Goal: Information Seeking & Learning: Learn about a topic

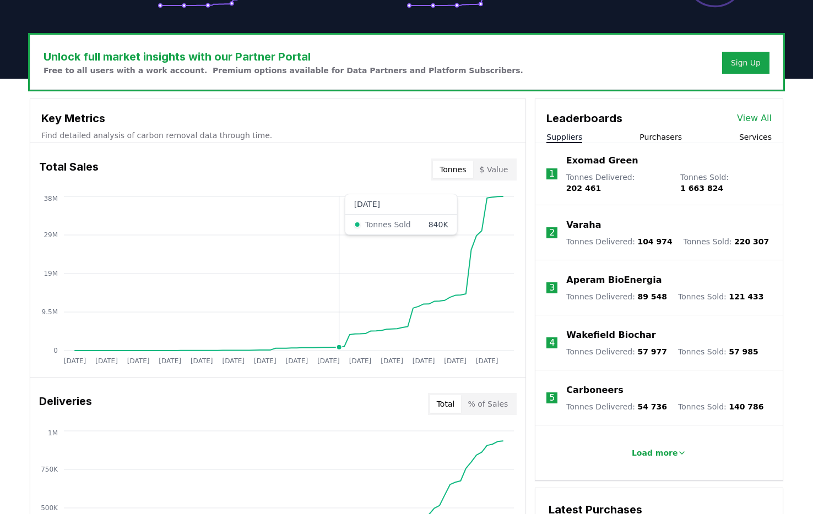
scroll to position [307, 0]
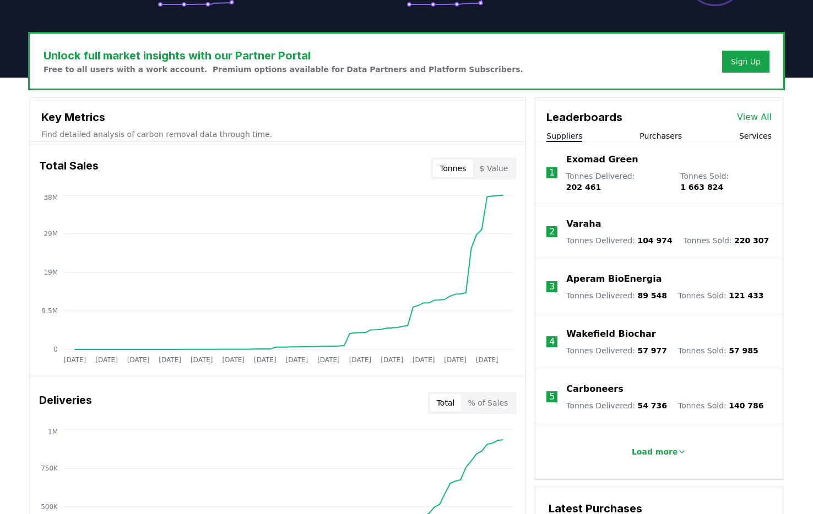
click at [496, 169] on button "$ Value" at bounding box center [494, 169] width 42 height 18
click at [456, 171] on button "Tonnes" at bounding box center [453, 169] width 40 height 18
click at [504, 165] on button "$ Value" at bounding box center [494, 169] width 42 height 18
click at [442, 168] on button "Tonnes" at bounding box center [453, 169] width 40 height 18
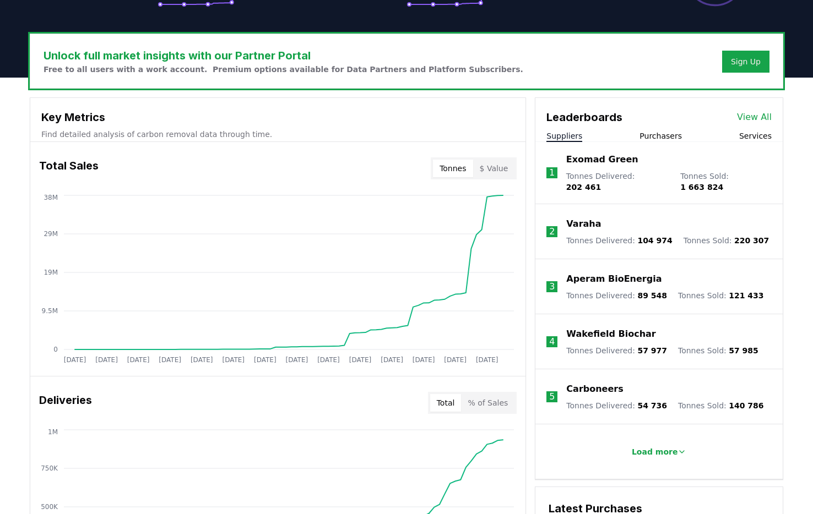
click at [493, 403] on button "% of Sales" at bounding box center [487, 403] width 53 height 18
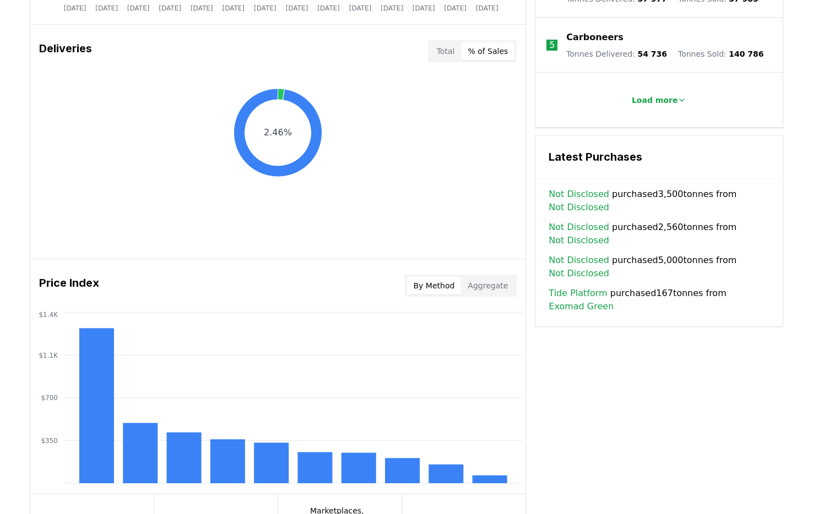
scroll to position [665, 0]
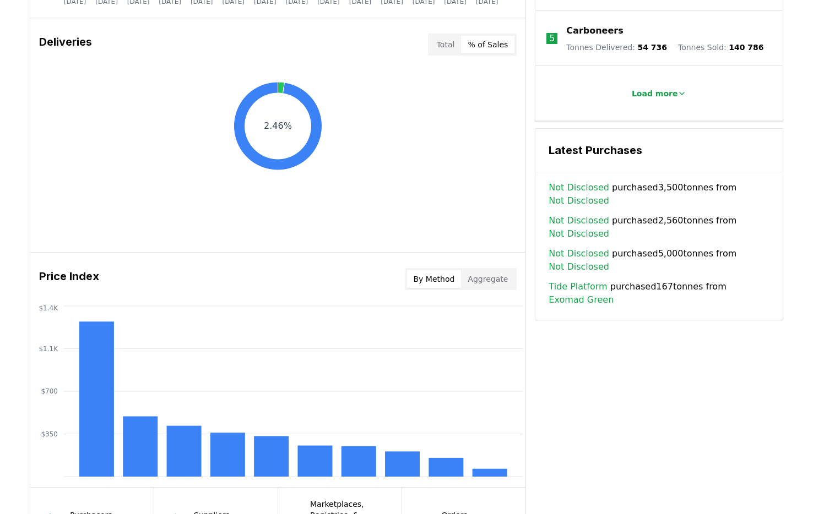
click at [444, 46] on button "Total" at bounding box center [445, 45] width 31 height 18
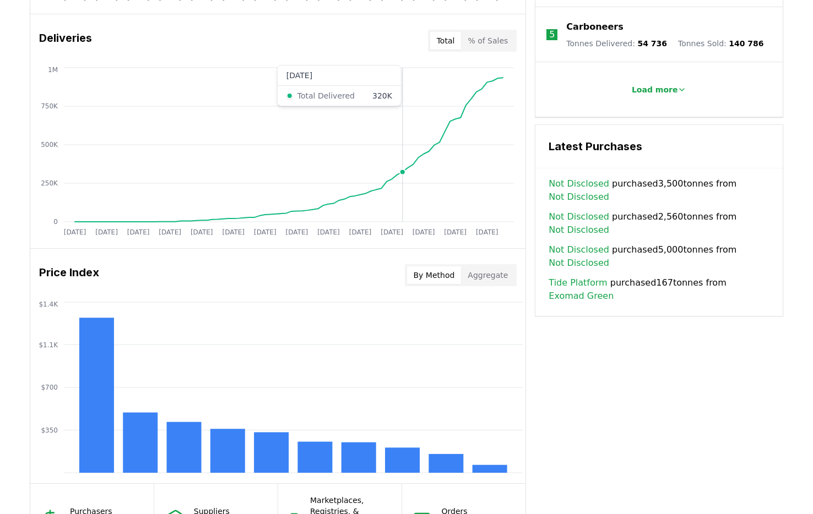
scroll to position [832, 0]
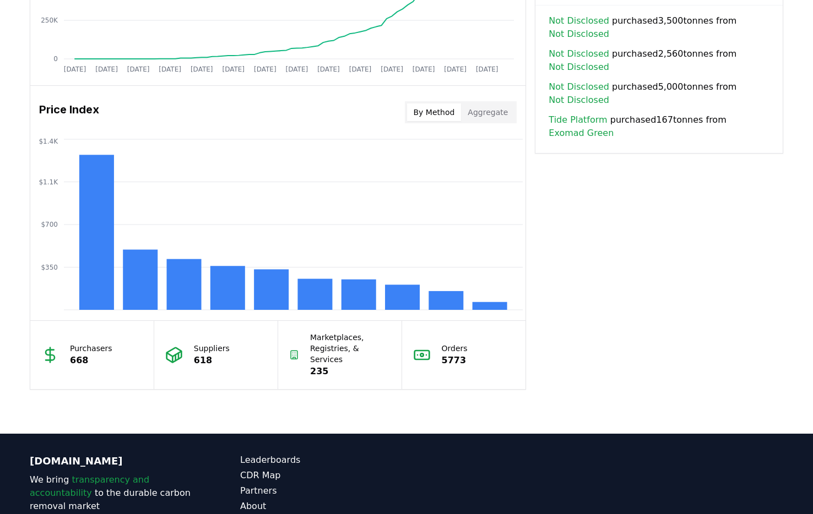
click at [493, 111] on button "Aggregate" at bounding box center [487, 113] width 53 height 18
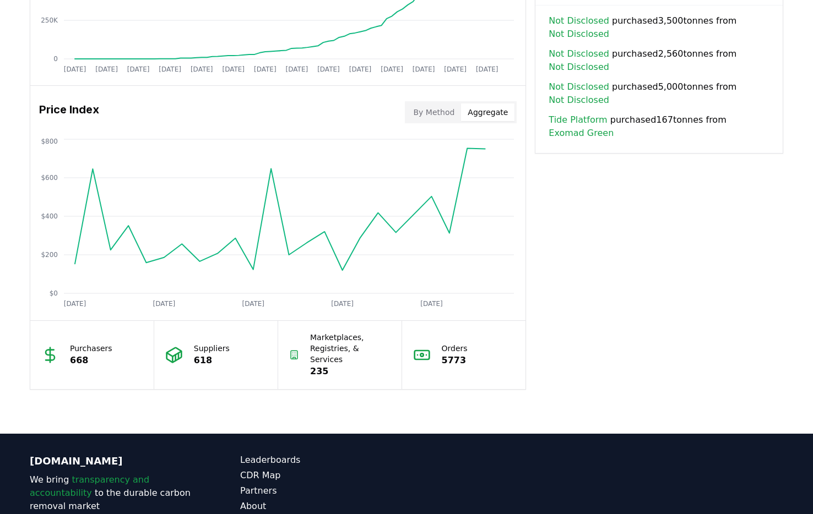
click at [439, 107] on button "By Method" at bounding box center [434, 113] width 55 height 18
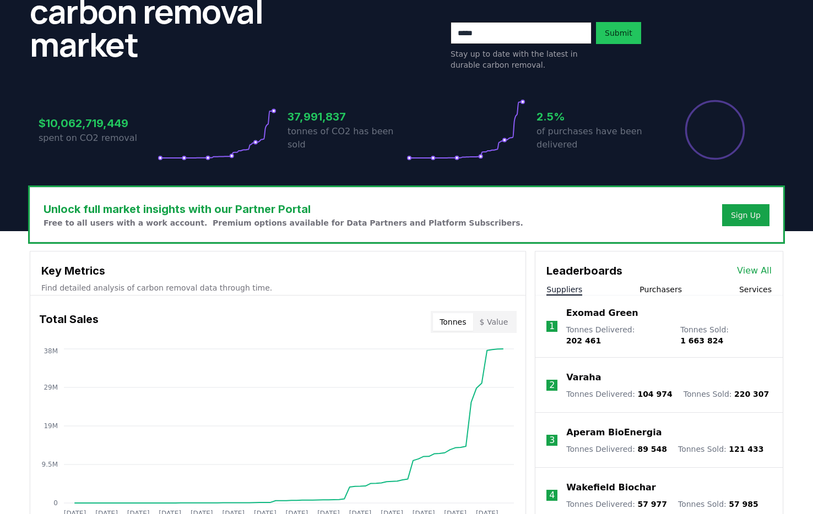
scroll to position [194, 0]
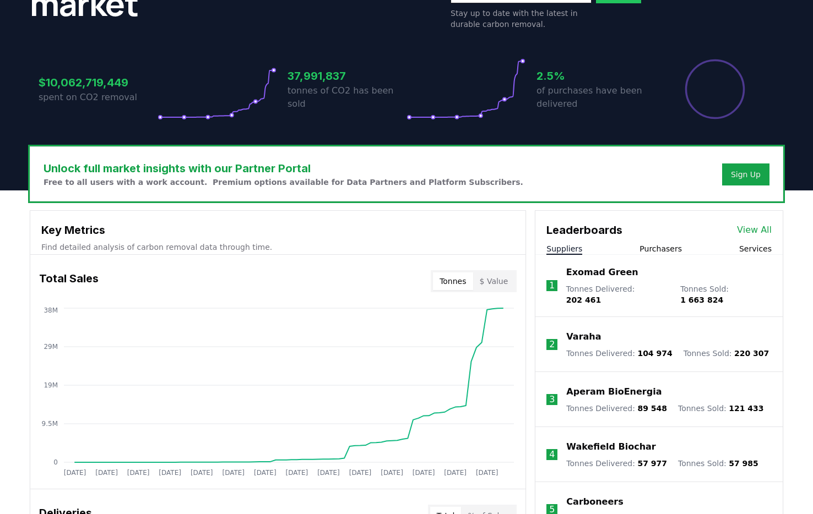
click at [723, 296] on span "1 663 824" at bounding box center [701, 300] width 43 height 9
click at [694, 292] on p "Tonnes Sold : 1 663 824" at bounding box center [725, 295] width 91 height 22
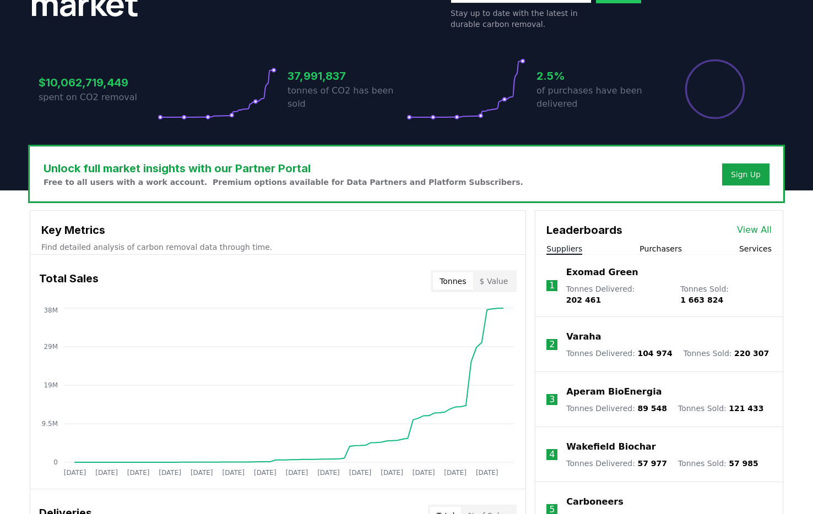
click at [694, 292] on p "Tonnes Sold : 1 663 824" at bounding box center [725, 295] width 91 height 22
click at [665, 240] on div "Leaderboards View All Suppliers Purchasers Services" at bounding box center [658, 233] width 247 height 44
click at [670, 248] on button "Purchasers" at bounding box center [660, 248] width 42 height 11
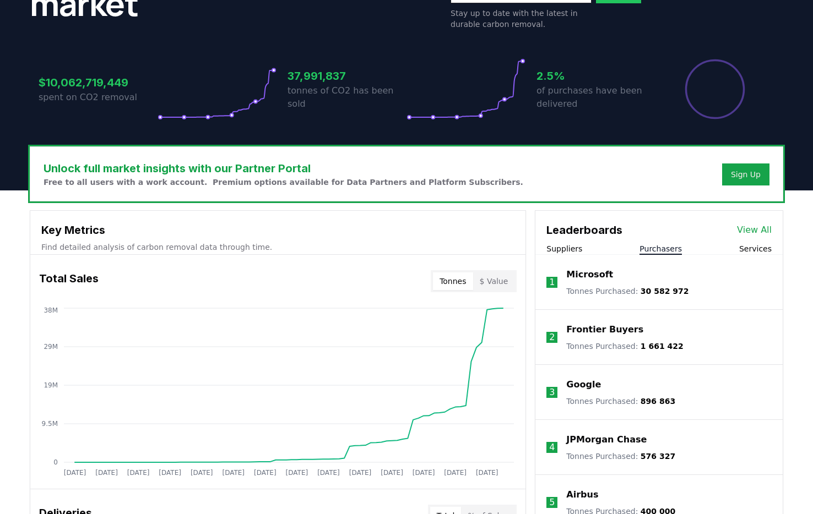
click at [752, 251] on button "Services" at bounding box center [755, 248] width 32 height 11
click at [656, 257] on li "1 Carbonfuture Tonnes Facilitated : 1 555 069" at bounding box center [658, 282] width 247 height 55
click at [657, 251] on button "Purchasers" at bounding box center [660, 248] width 42 height 11
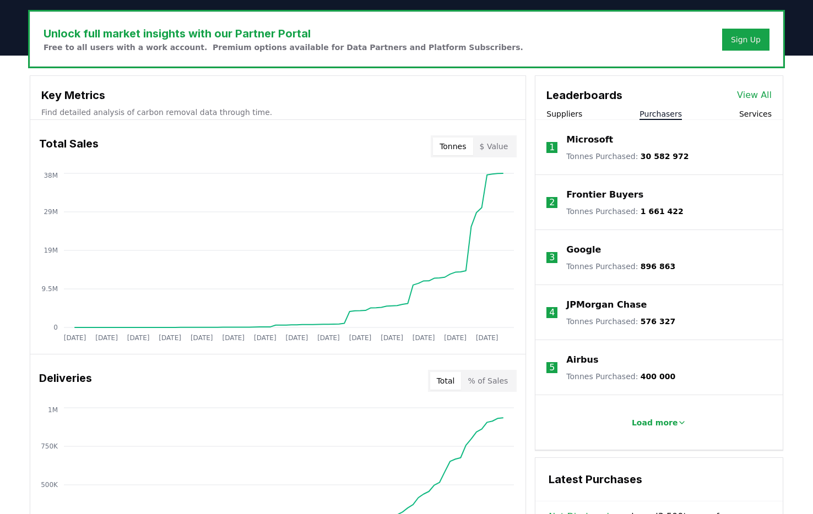
scroll to position [302, 0]
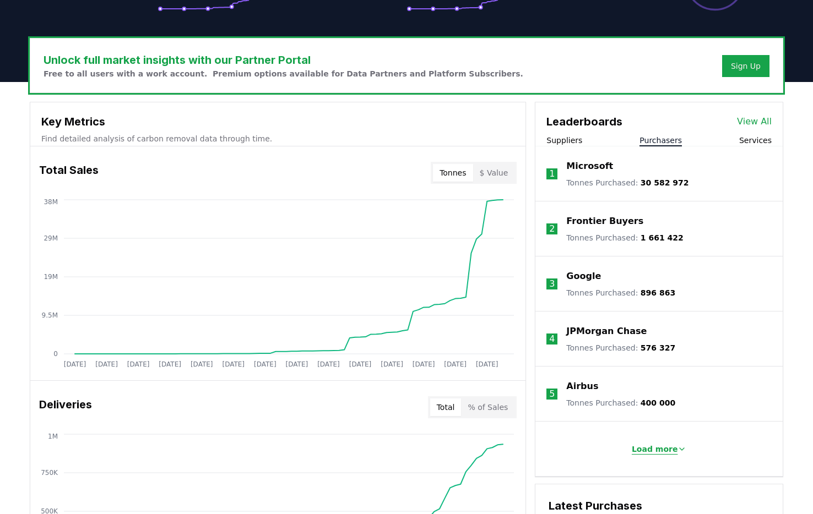
click at [654, 448] on p "Load more" at bounding box center [655, 449] width 46 height 11
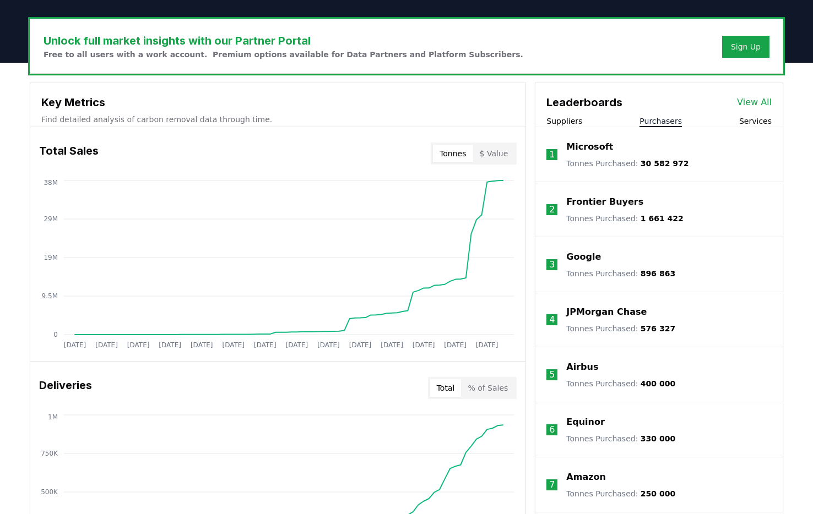
scroll to position [282, 0]
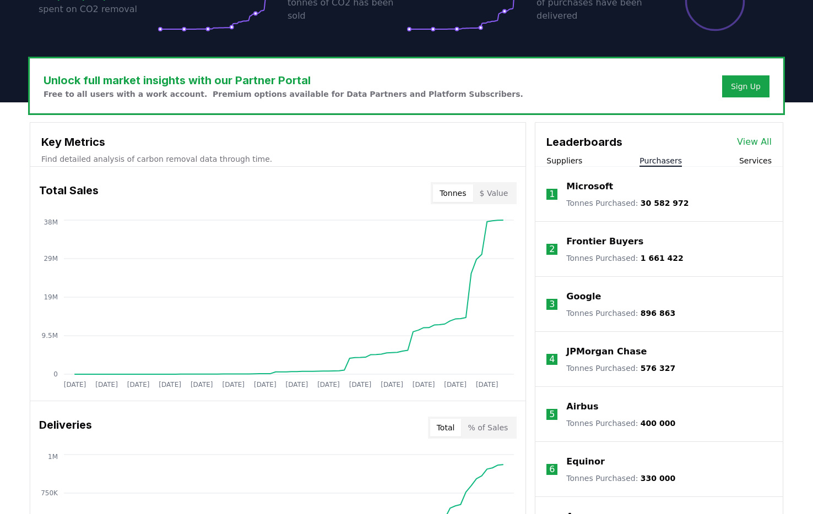
click at [675, 203] on span "30 582 972" at bounding box center [664, 203] width 48 height 9
click at [729, 214] on li "1 Microsoft Tonnes Purchased : 30 582 972" at bounding box center [658, 194] width 247 height 55
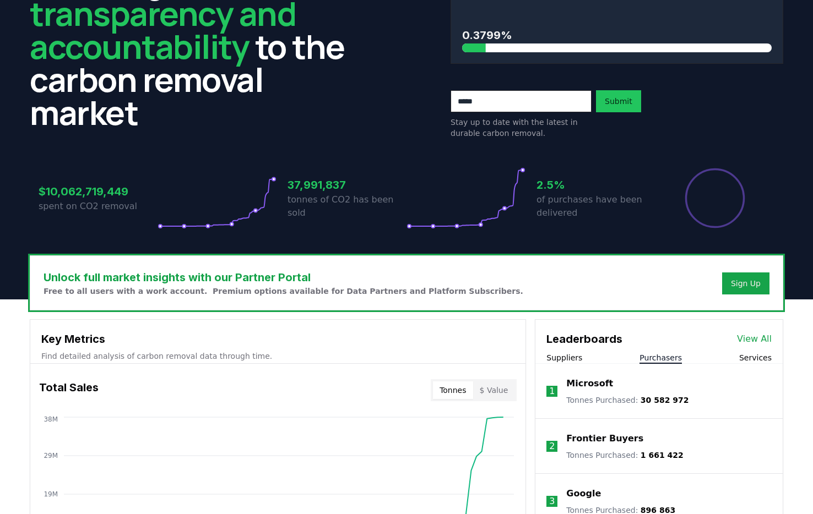
scroll to position [118, 0]
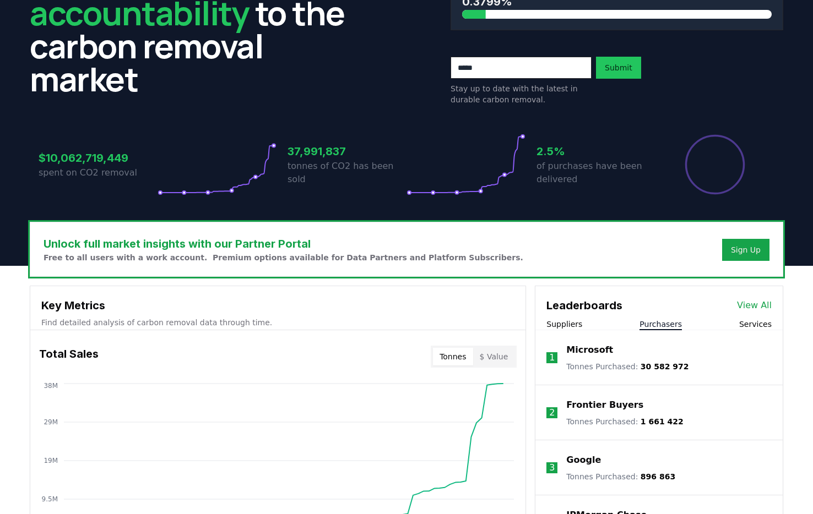
click at [570, 324] on button "Suppliers" at bounding box center [564, 324] width 36 height 11
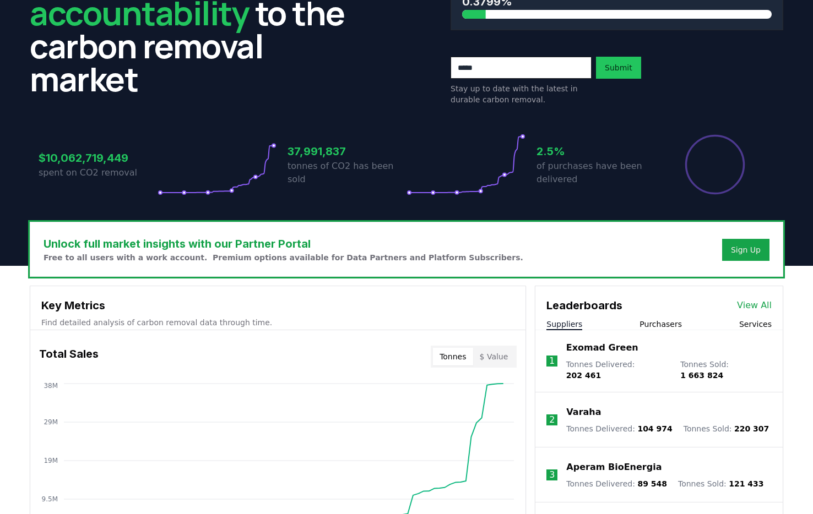
click at [664, 325] on button "Purchasers" at bounding box center [660, 324] width 42 height 11
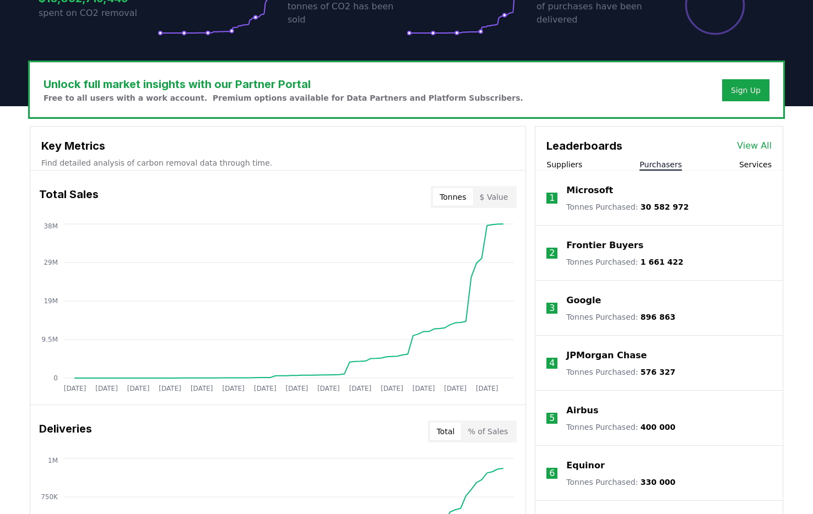
scroll to position [205, 0]
